Goal: Navigation & Orientation: Find specific page/section

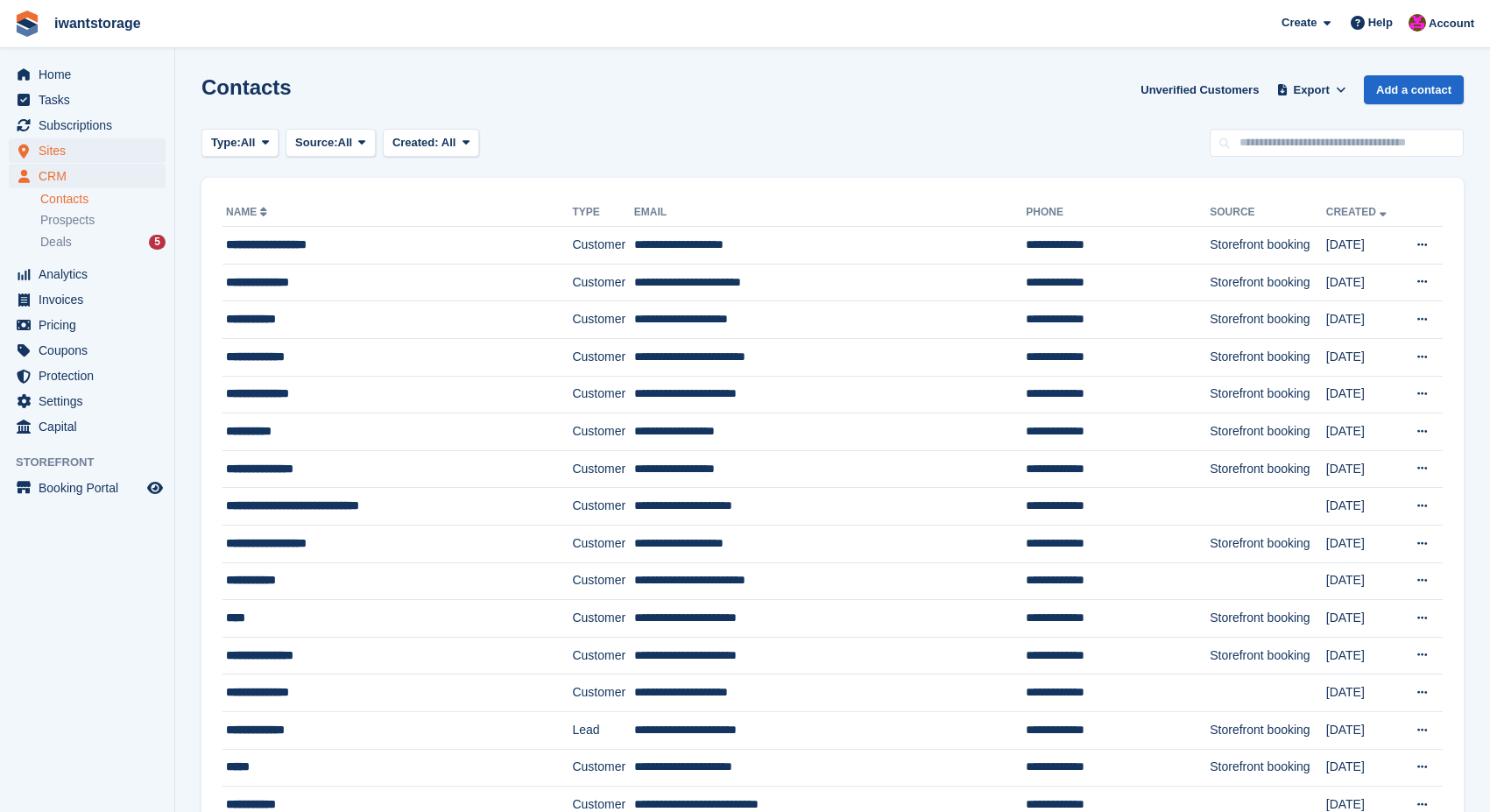
scroll to position [107, 0]
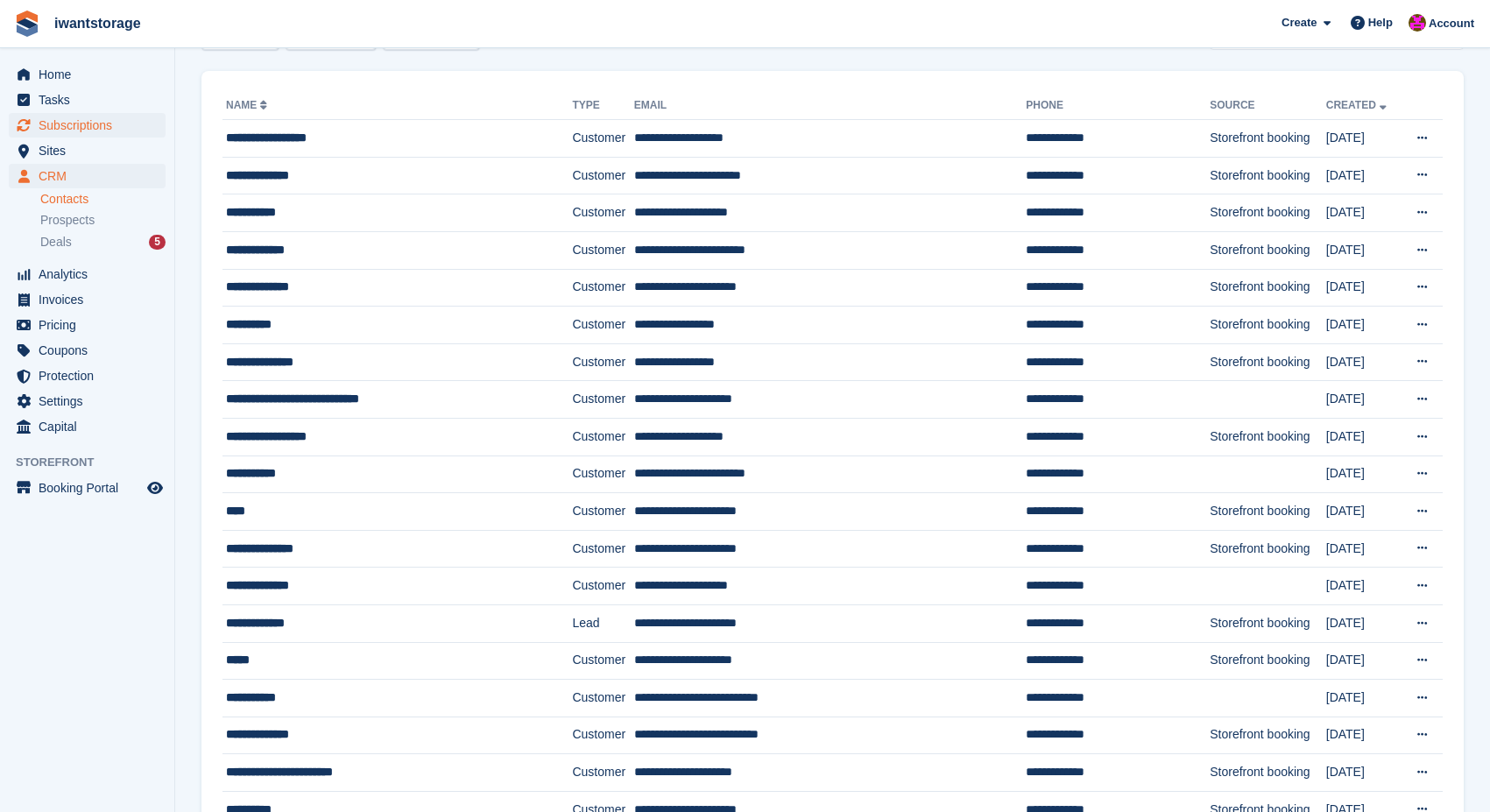
click at [85, 126] on span "Subscriptions" at bounding box center [91, 126] width 106 height 25
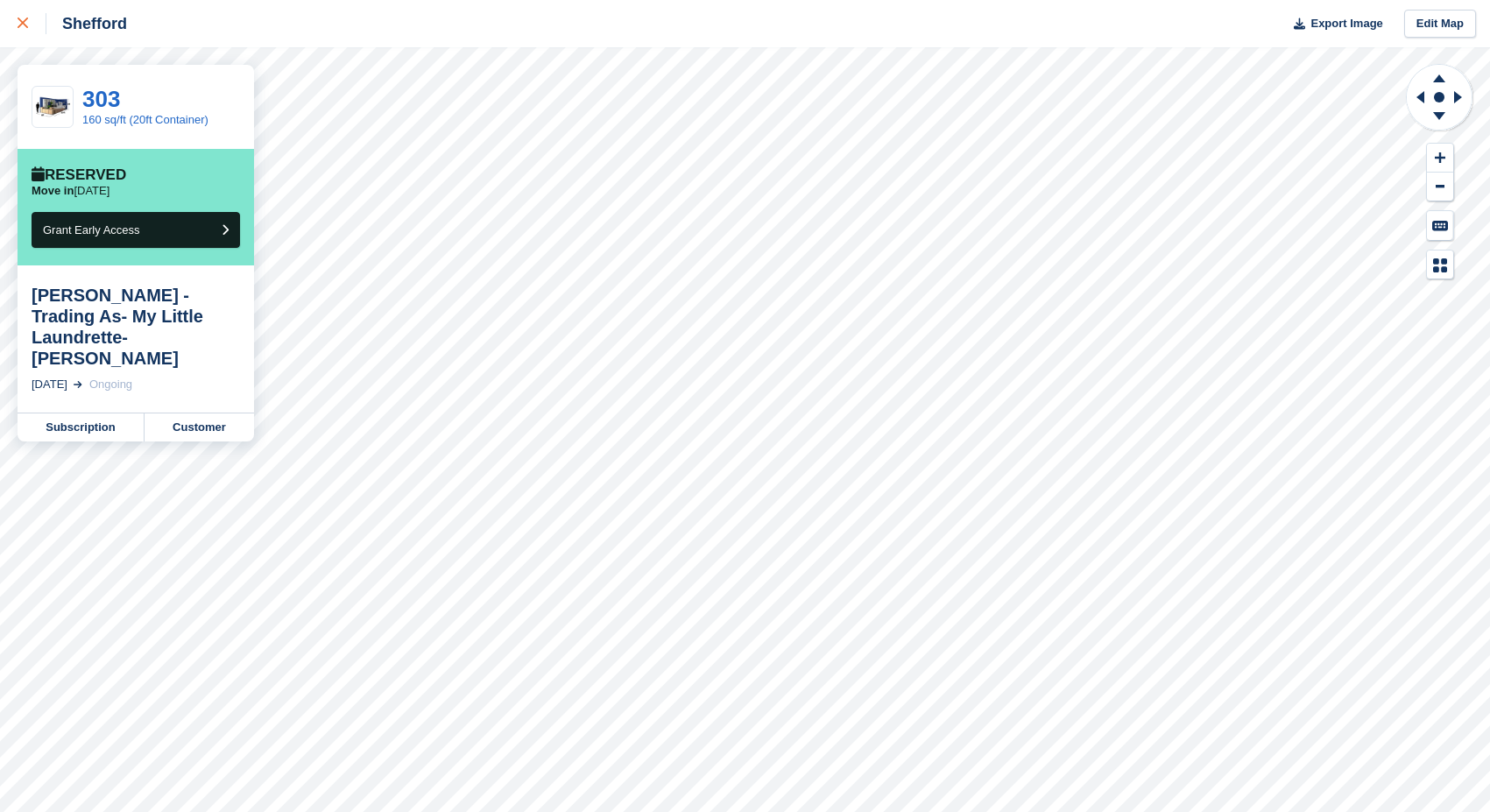
click at [26, 22] on icon at bounding box center [22, 22] width 11 height 11
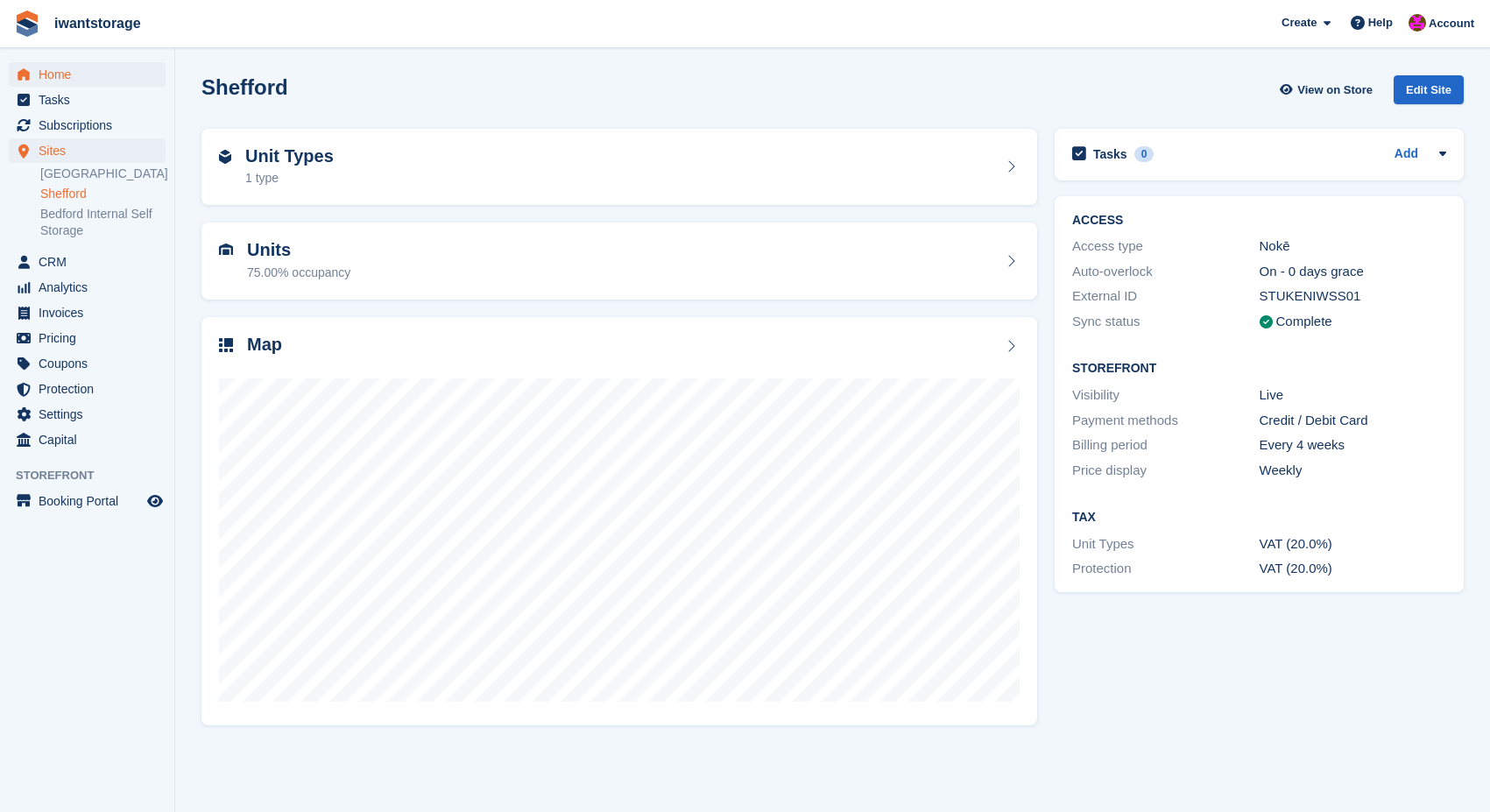
click at [67, 71] on span "Home" at bounding box center [91, 75] width 106 height 25
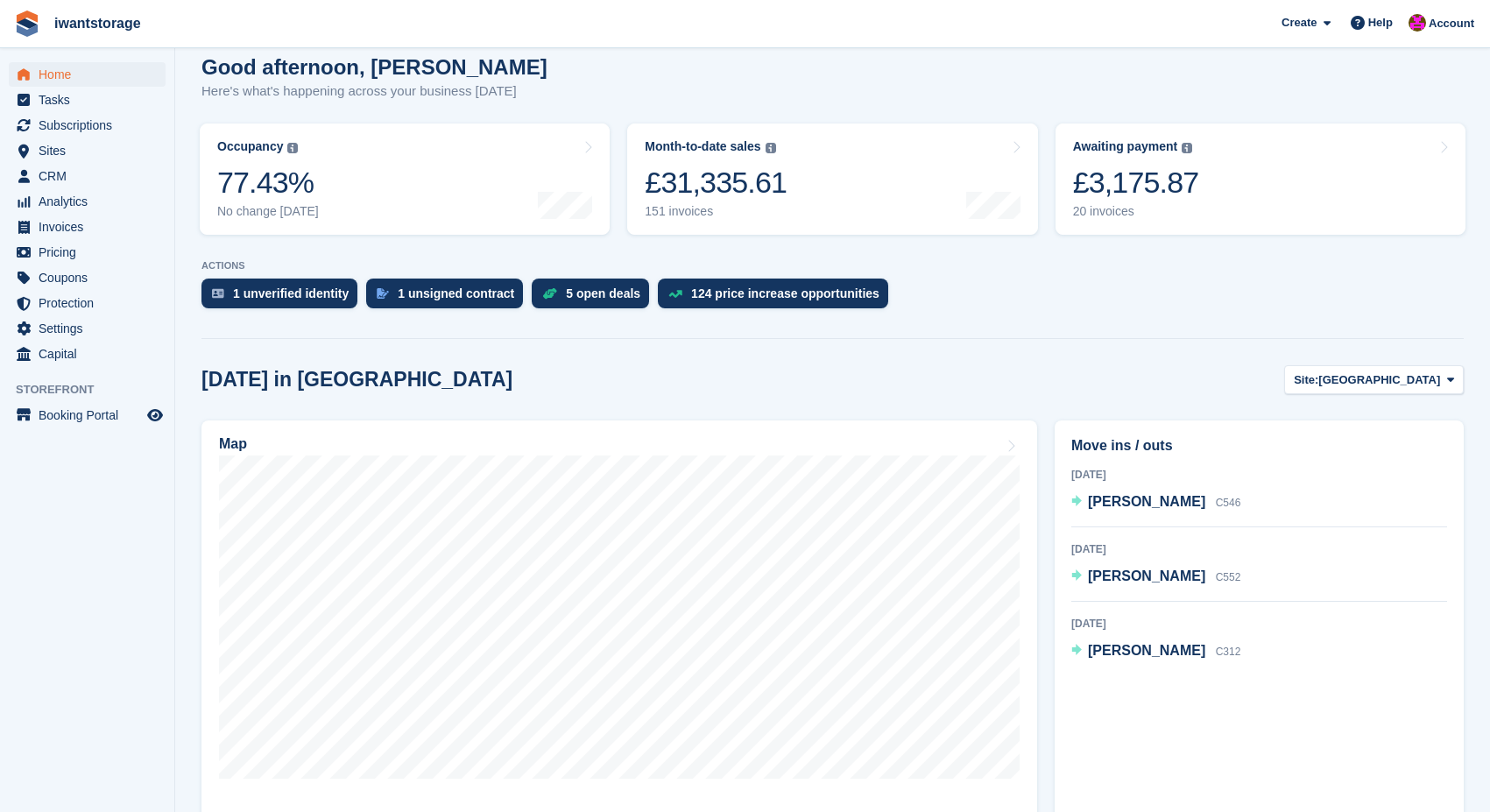
scroll to position [156, 0]
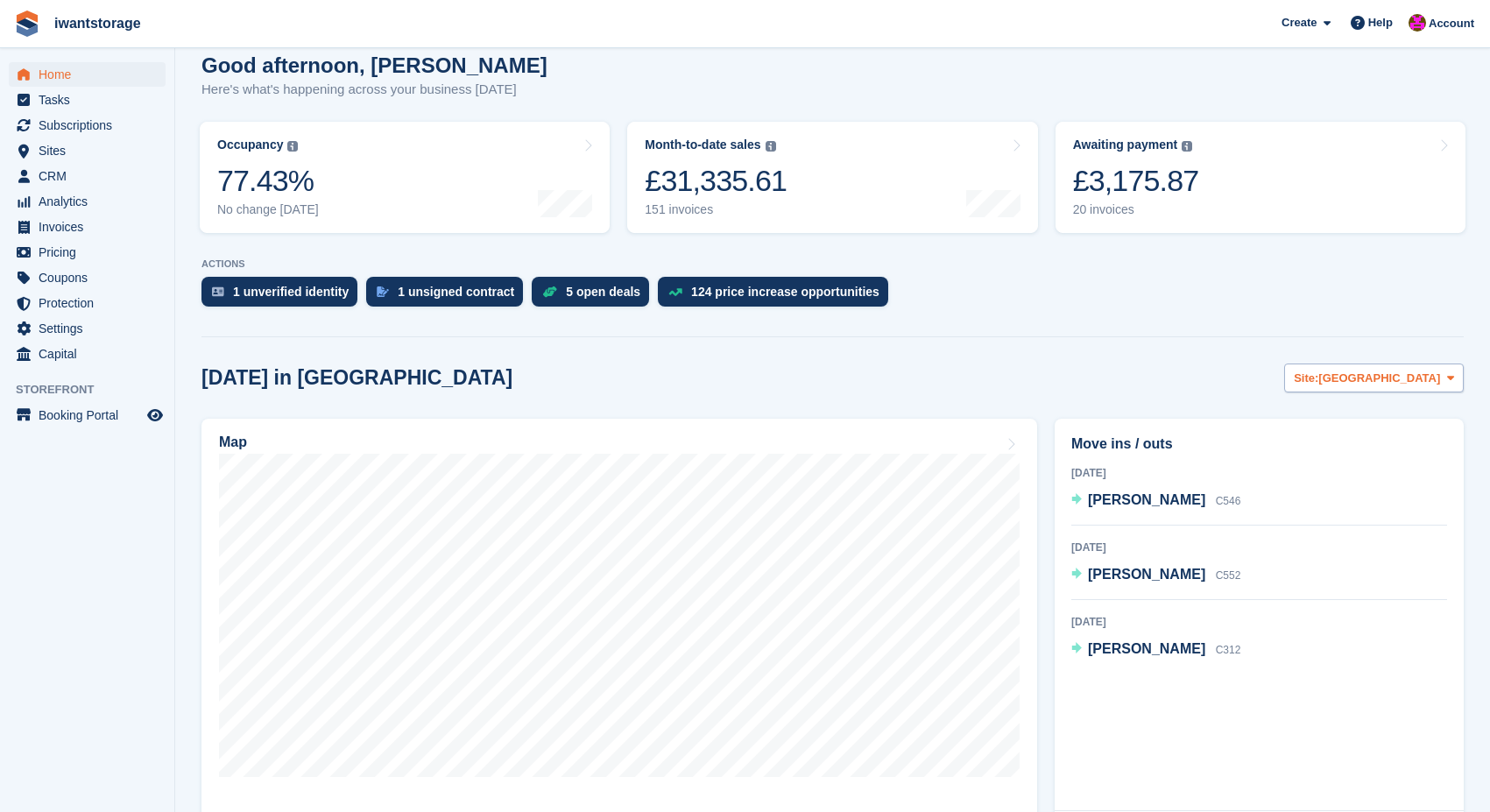
click at [1408, 376] on span "[GEOGRAPHIC_DATA]" at bounding box center [1379, 378] width 122 height 17
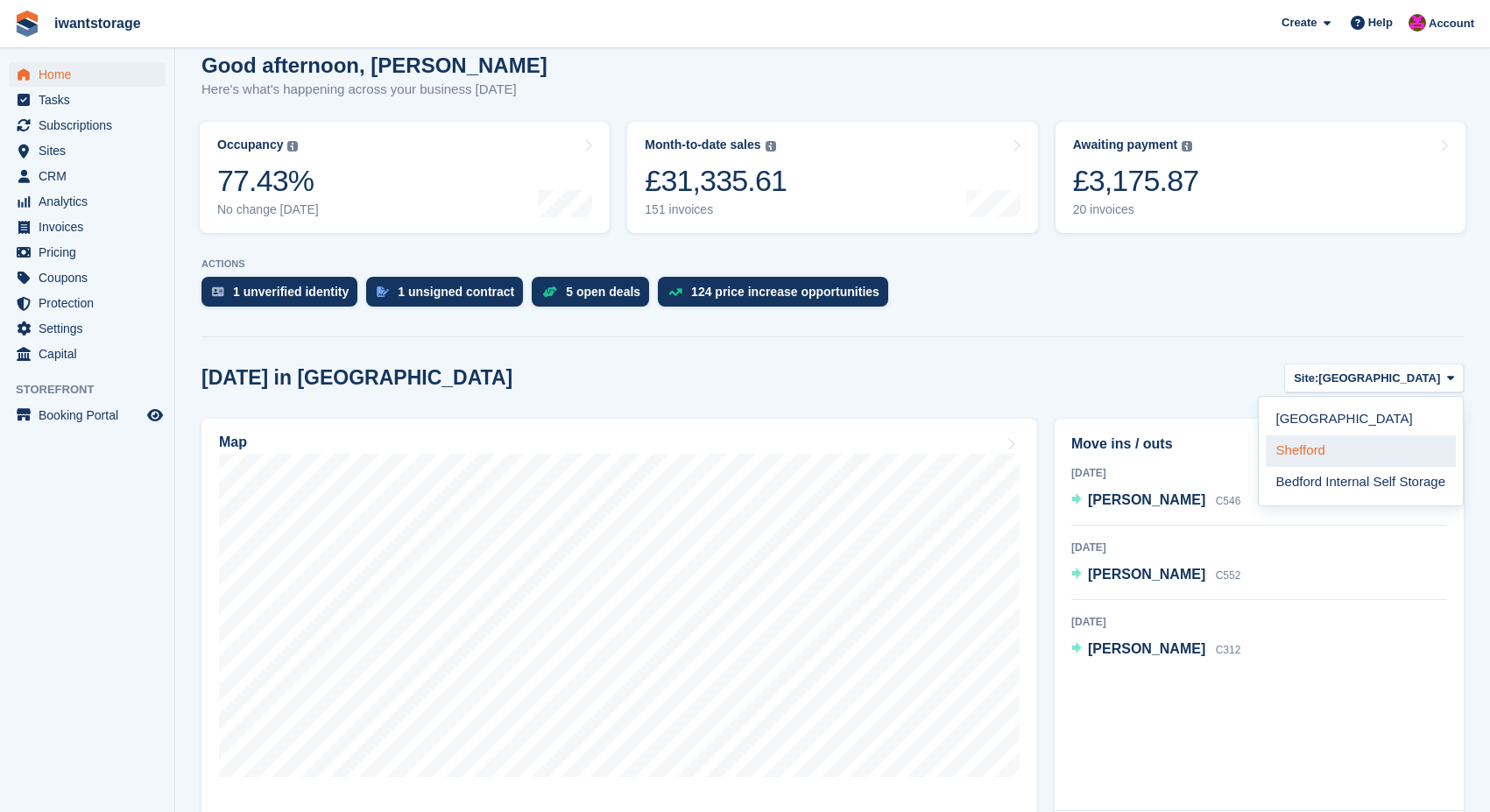
click at [1277, 456] on link "Shefford" at bounding box center [1361, 451] width 190 height 32
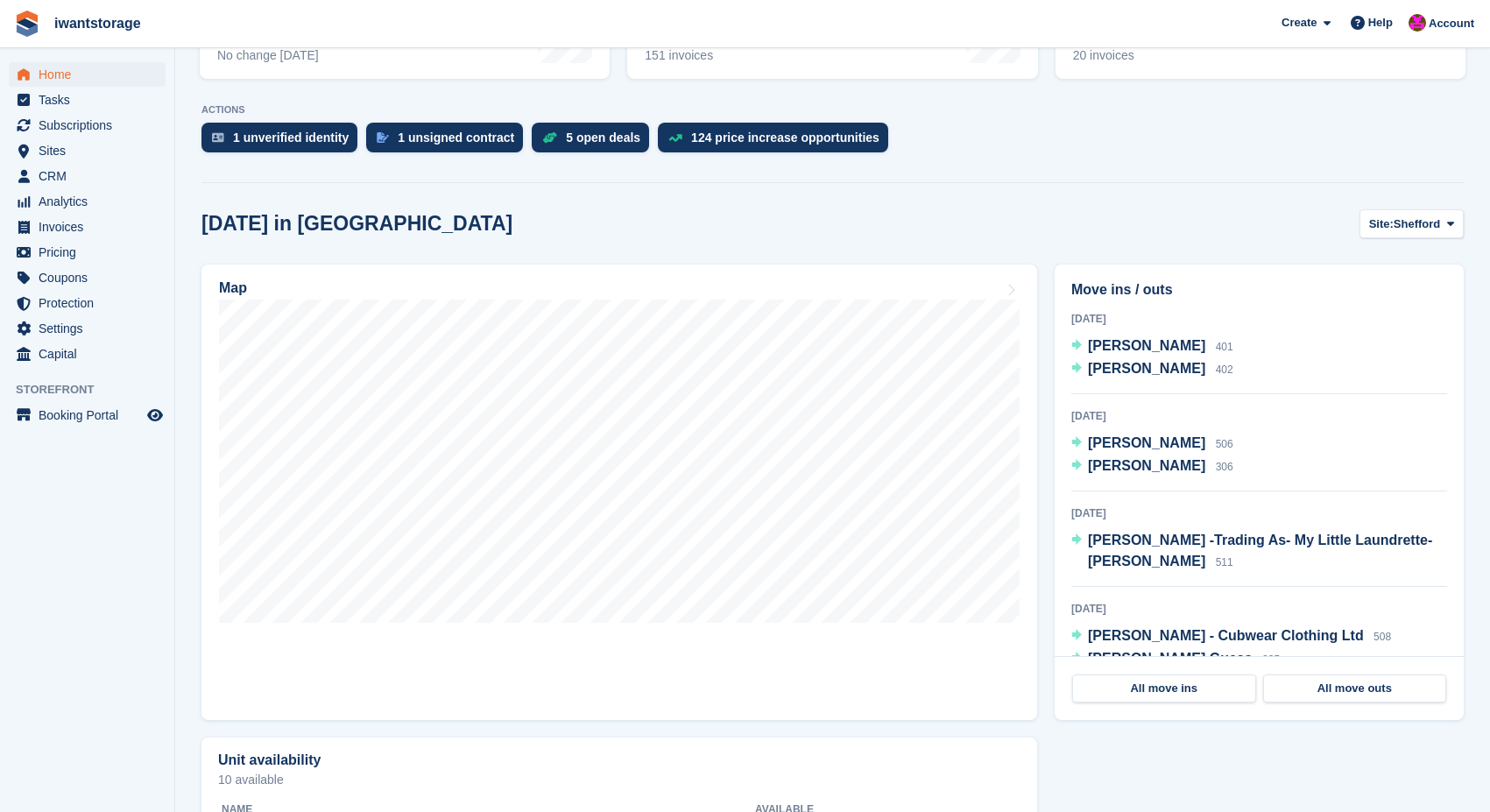
scroll to position [313, 0]
